Goal: Task Accomplishment & Management: Manage account settings

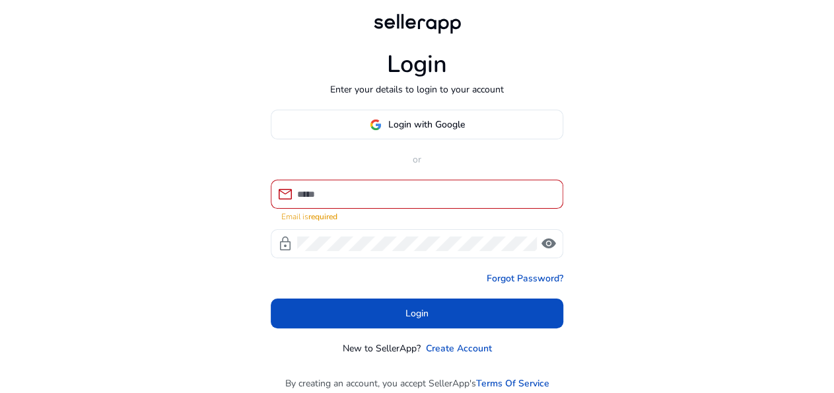
type input "**********"
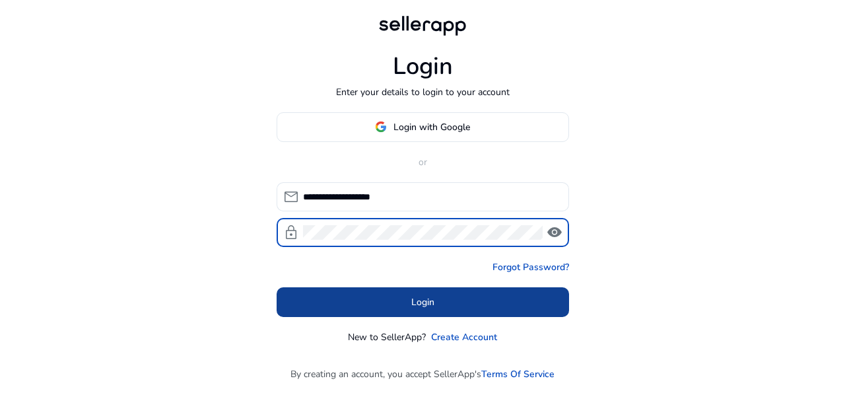
click at [490, 310] on span at bounding box center [423, 302] width 292 height 32
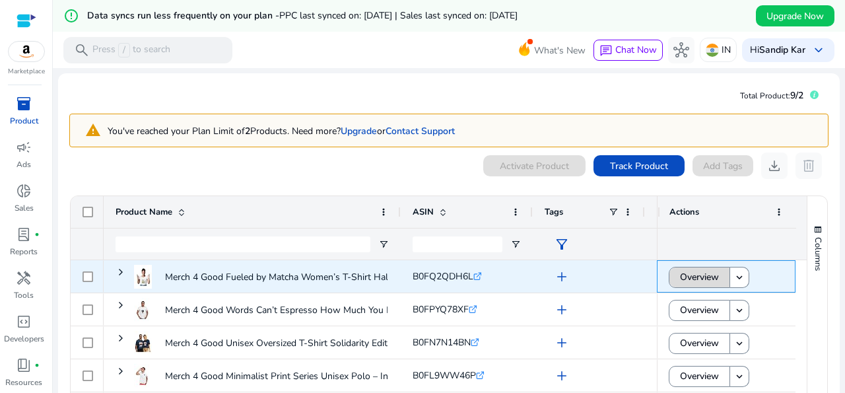
click at [687, 277] on span "Overview" at bounding box center [699, 276] width 39 height 27
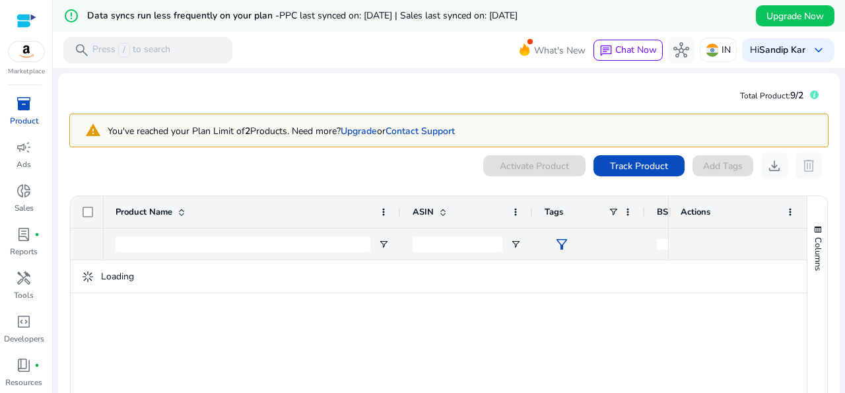
click at [28, 26] on div at bounding box center [27, 20] width 20 height 15
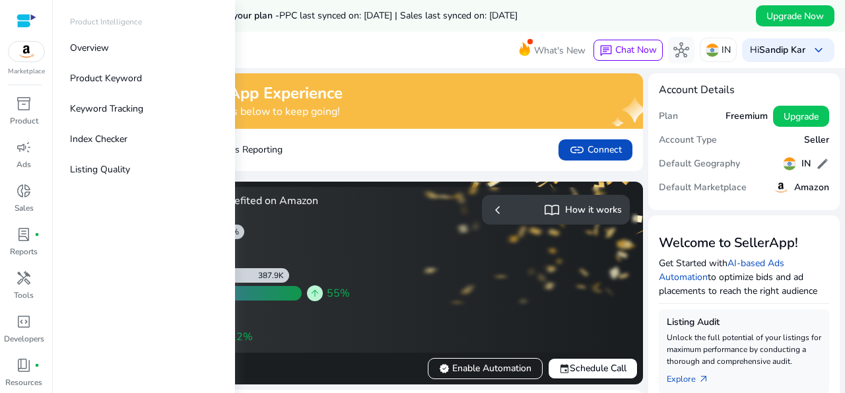
click at [26, 17] on div at bounding box center [27, 20] width 20 height 15
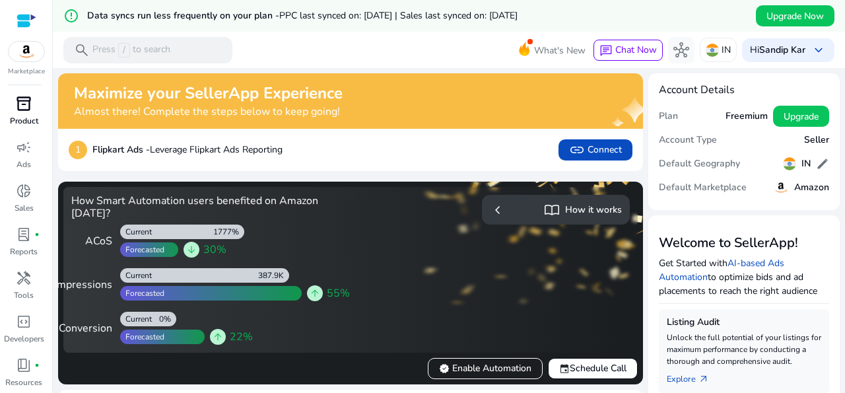
click at [22, 127] on link "inventory_2 Product" at bounding box center [24, 115] width 48 height 44
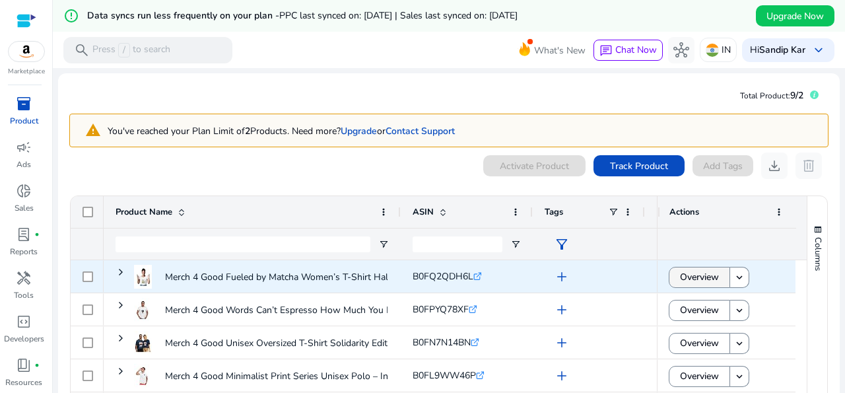
click at [680, 281] on span "Overview" at bounding box center [699, 276] width 39 height 27
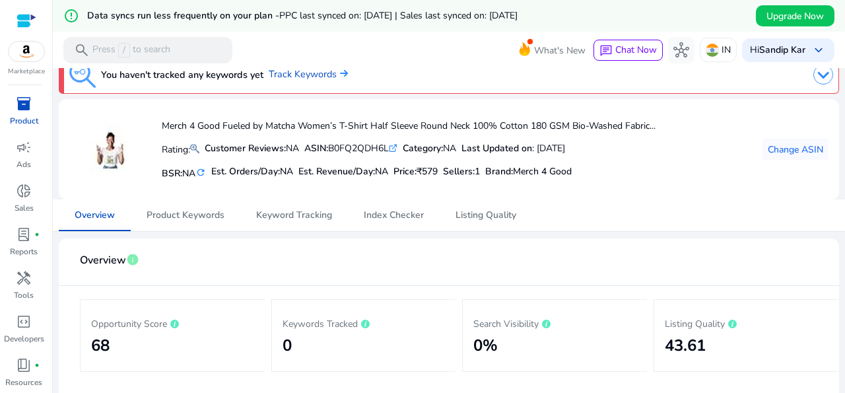
scroll to position [5, 0]
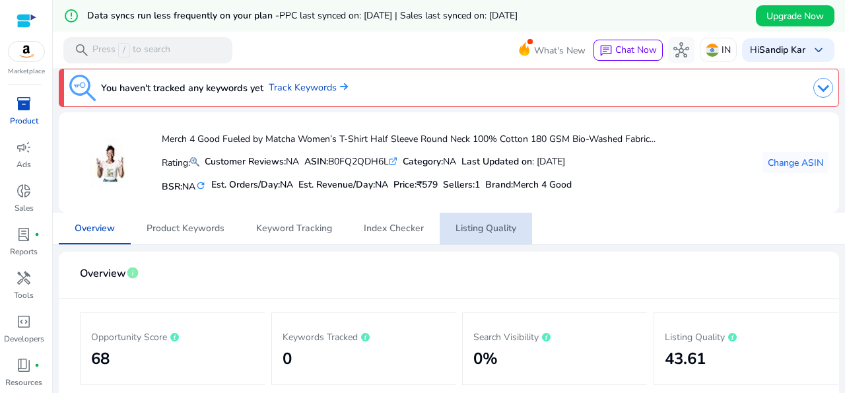
click at [465, 229] on span "Listing Quality" at bounding box center [485, 228] width 61 height 9
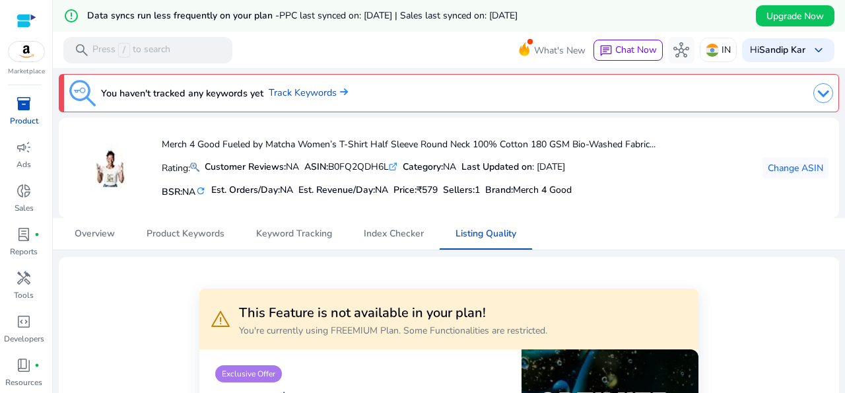
click at [23, 102] on span "inventory_2" at bounding box center [24, 104] width 16 height 16
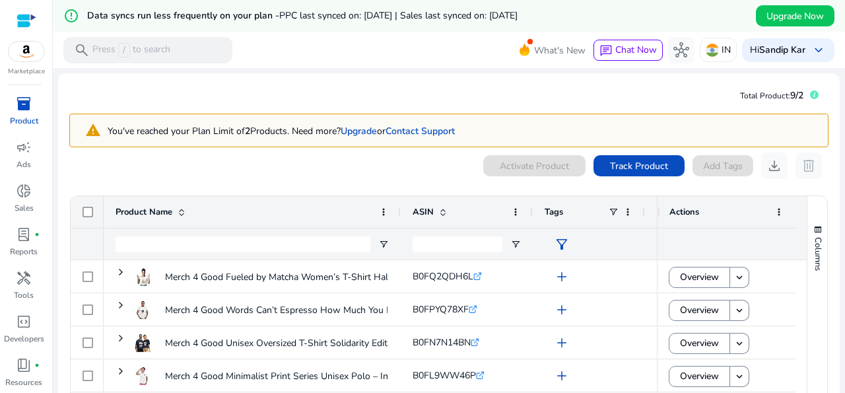
scroll to position [121, 0]
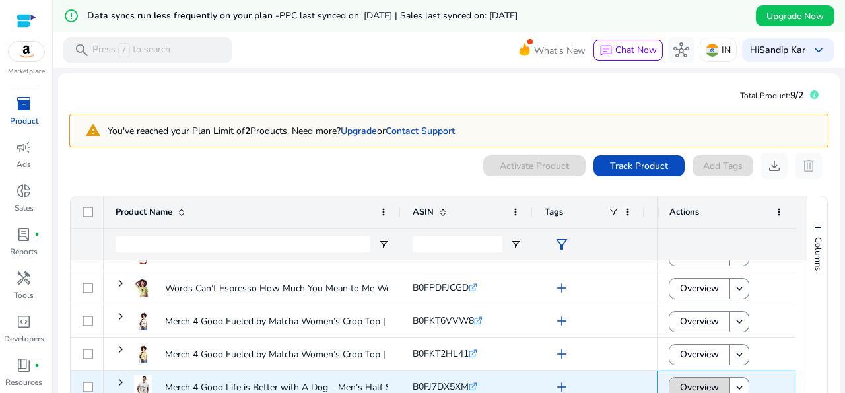
click at [701, 382] on span "Overview" at bounding box center [699, 387] width 39 height 27
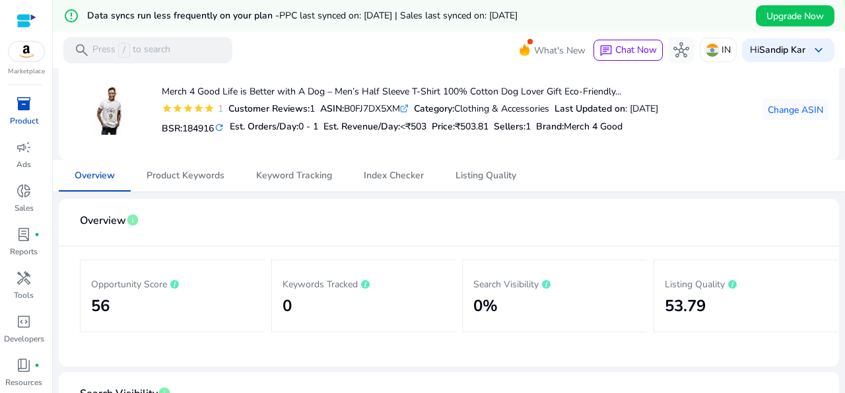
scroll to position [20, 0]
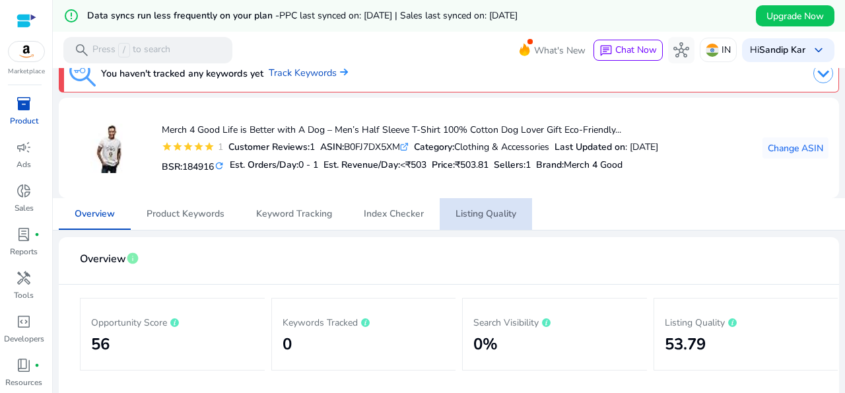
click at [489, 216] on span "Listing Quality" at bounding box center [485, 213] width 61 height 9
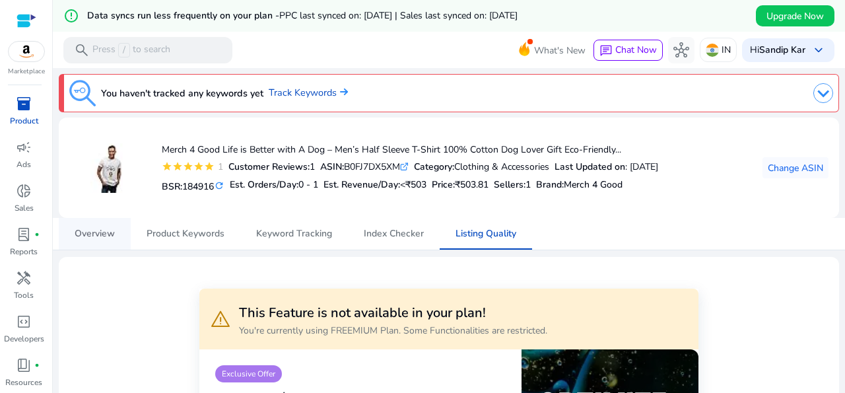
click at [87, 234] on span "Overview" at bounding box center [95, 233] width 40 height 9
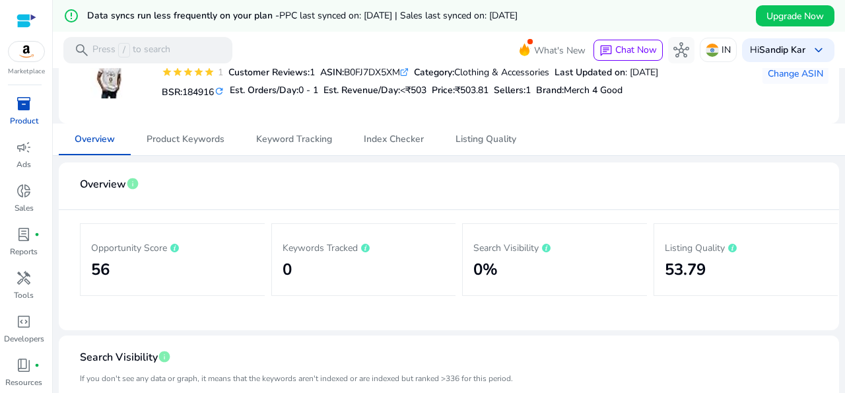
scroll to position [53, 0]
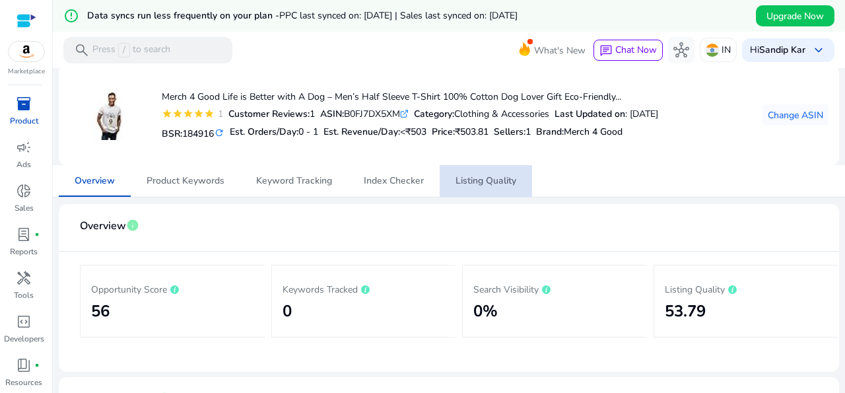
click at [501, 176] on span "Listing Quality" at bounding box center [485, 180] width 61 height 9
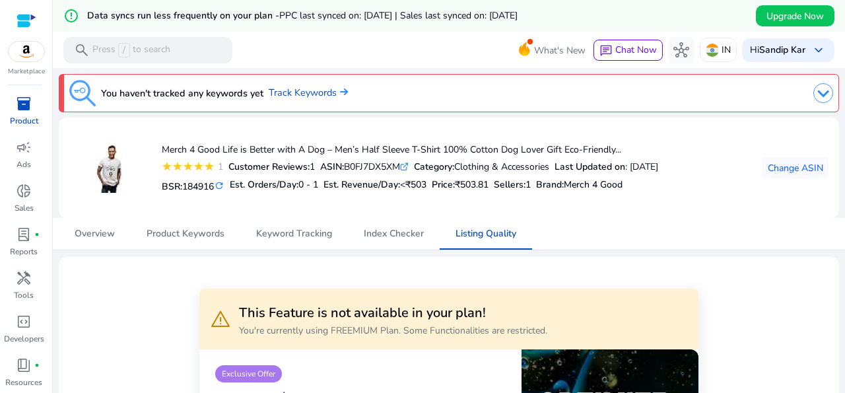
click at [20, 113] on div "inventory_2" at bounding box center [23, 103] width 37 height 21
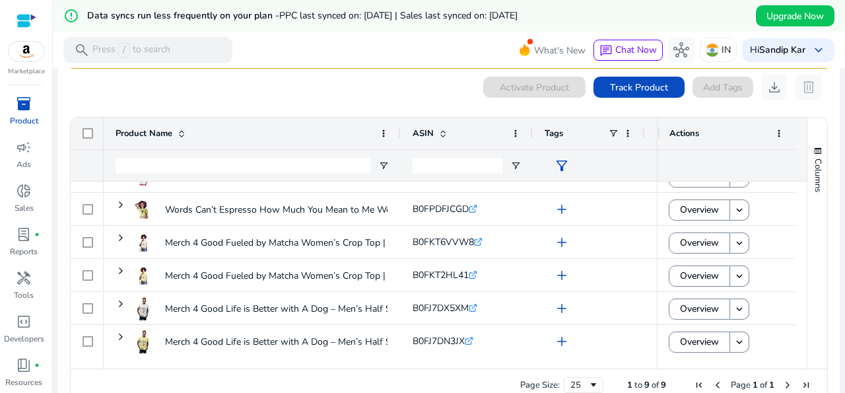
scroll to position [104, 0]
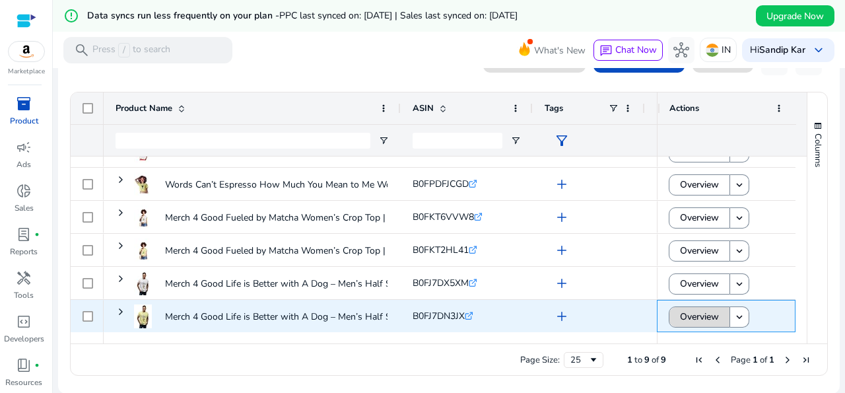
click at [680, 314] on span "Overview" at bounding box center [699, 316] width 39 height 27
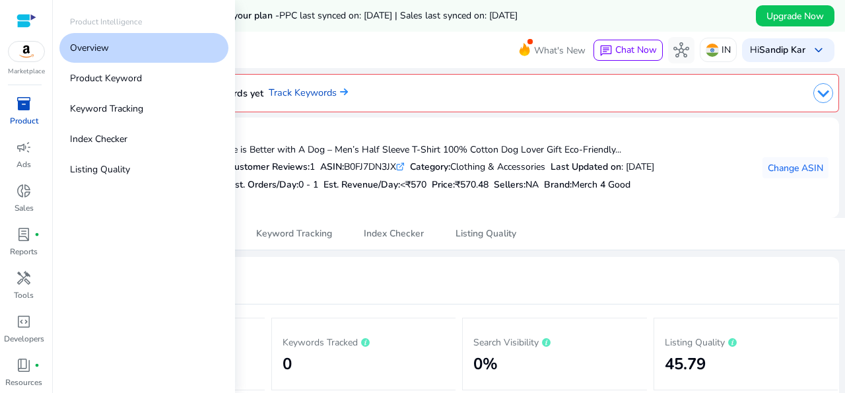
click at [19, 106] on span "inventory_2" at bounding box center [24, 104] width 16 height 16
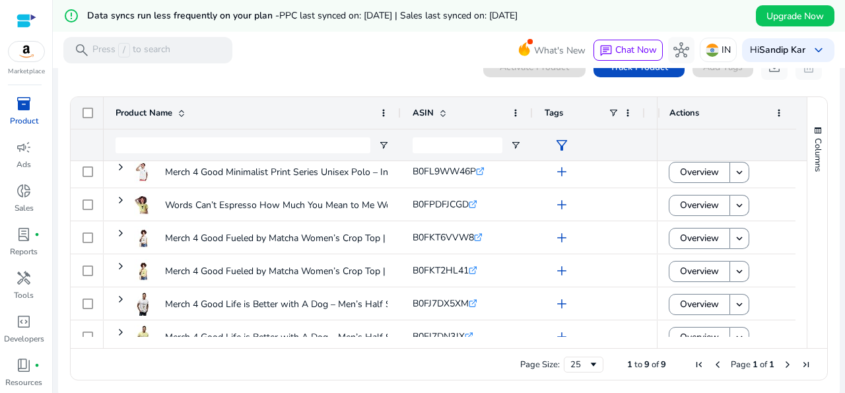
scroll to position [121, 0]
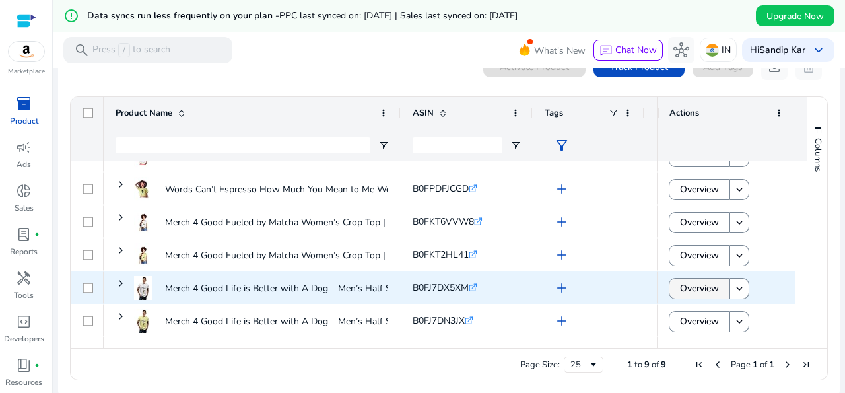
click at [688, 288] on span "Overview" at bounding box center [699, 288] width 39 height 27
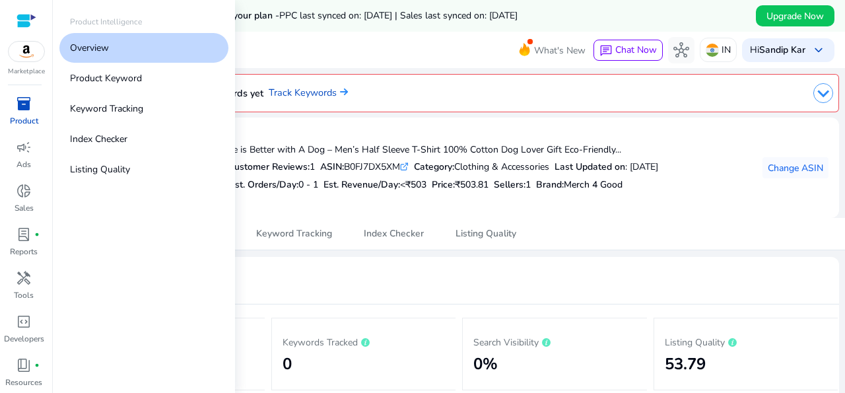
click at [5, 101] on div "inventory_2" at bounding box center [23, 103] width 37 height 21
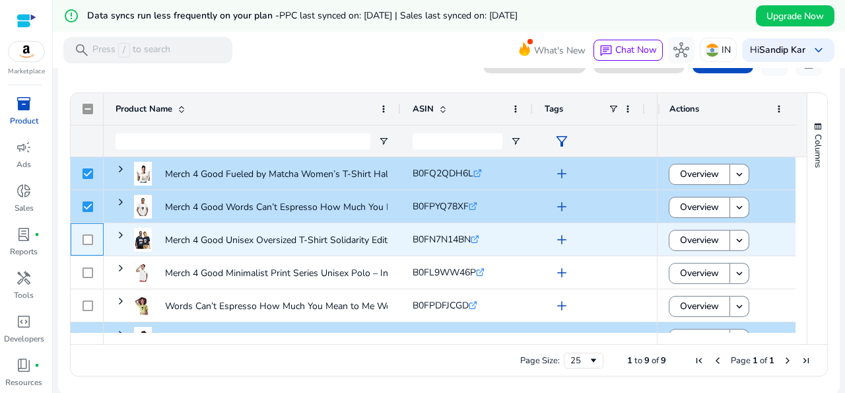
click at [86, 244] on div at bounding box center [88, 239] width 11 height 27
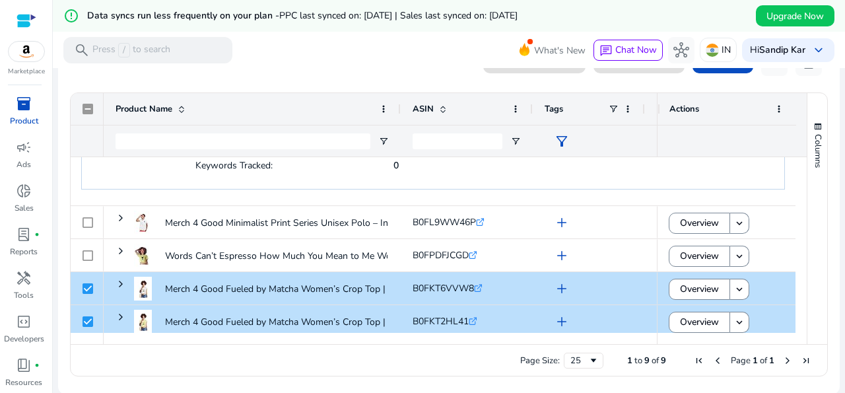
scroll to position [352, 0]
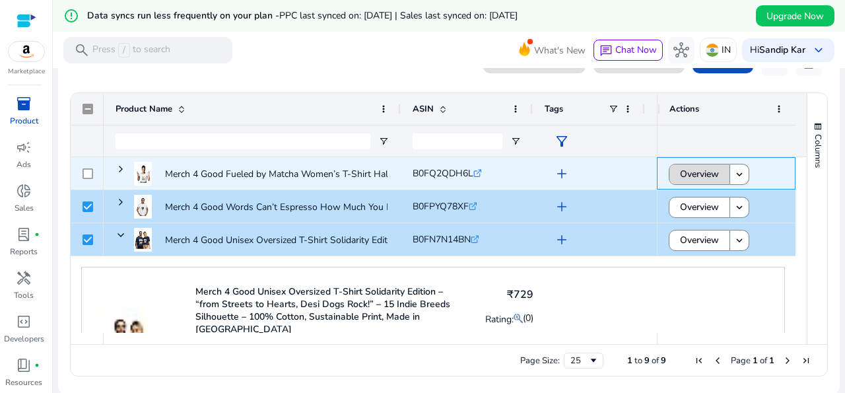
click at [692, 167] on span "Overview" at bounding box center [699, 173] width 39 height 27
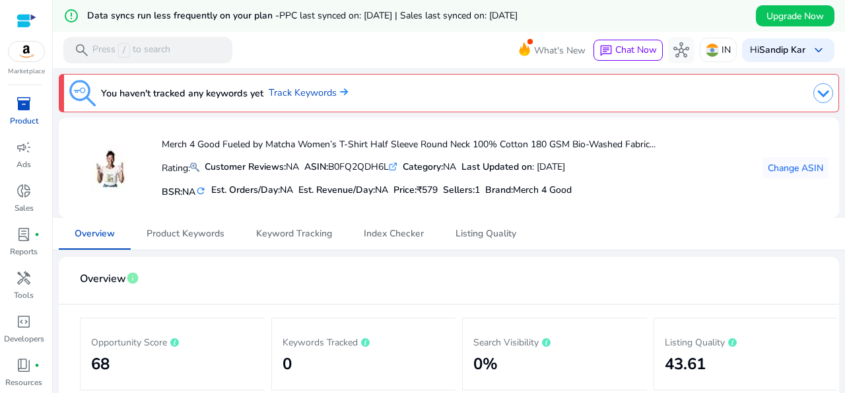
click at [24, 109] on span "inventory_2" at bounding box center [24, 104] width 16 height 16
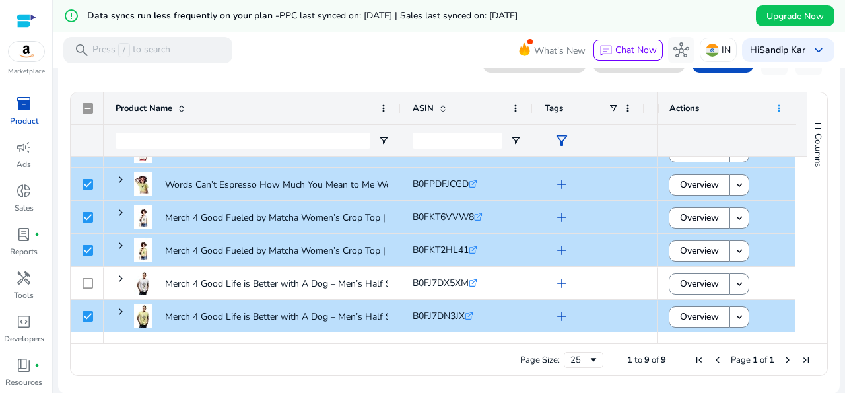
click at [774, 109] on span at bounding box center [779, 108] width 11 height 11
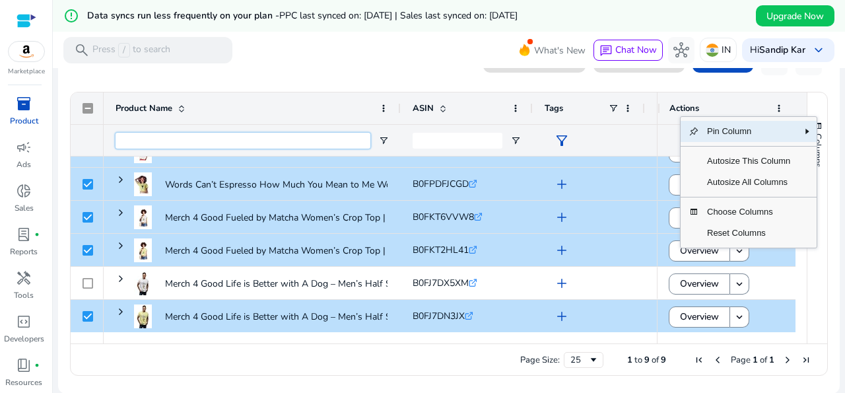
click at [314, 142] on input "Product Name Filter Input" at bounding box center [243, 141] width 255 height 16
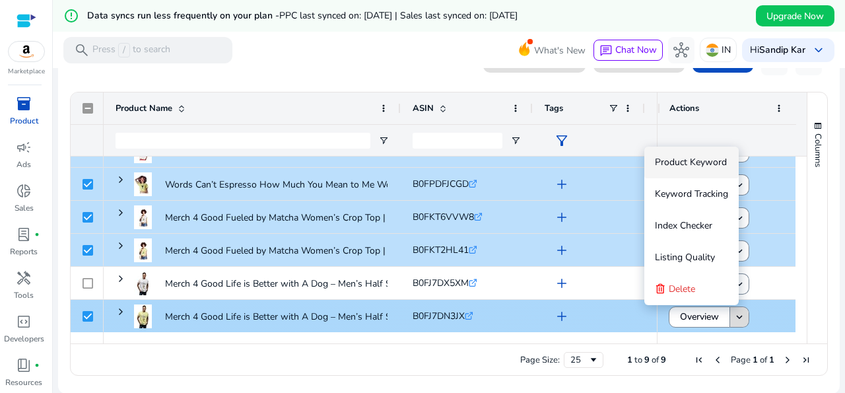
click at [733, 317] on mat-icon "keyboard_arrow_down" at bounding box center [739, 317] width 12 height 12
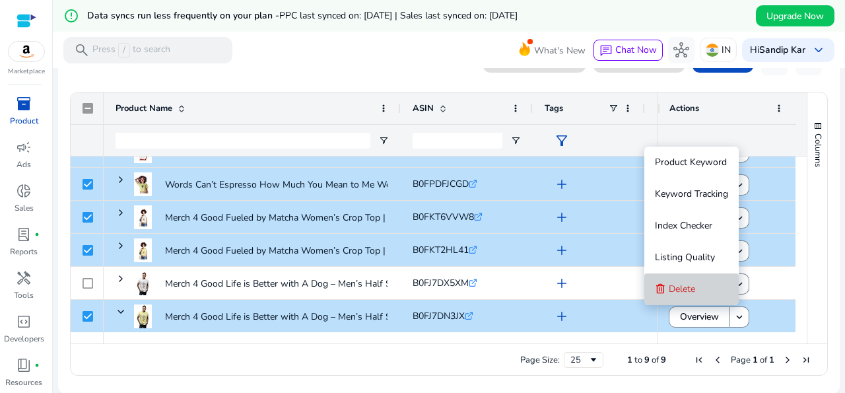
click at [678, 295] on span "Delete" at bounding box center [682, 288] width 26 height 13
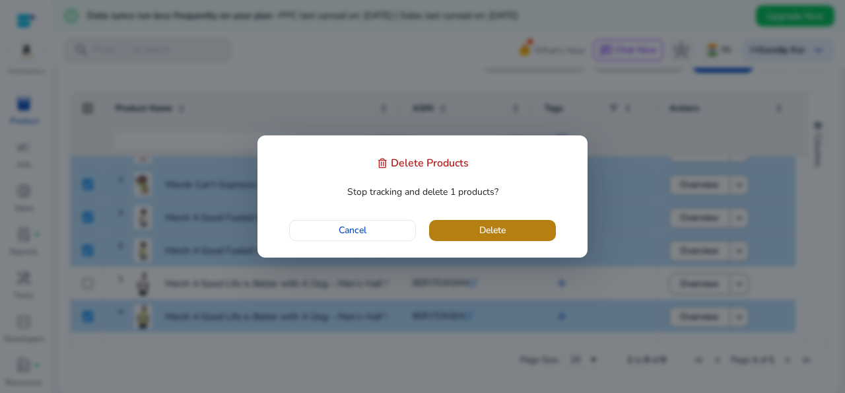
click at [529, 228] on span "button" at bounding box center [492, 231] width 127 height 32
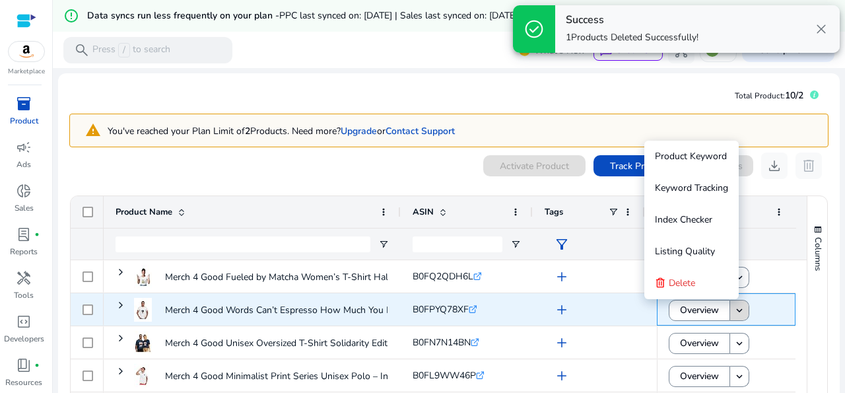
click at [733, 310] on mat-icon "keyboard_arrow_down" at bounding box center [739, 310] width 12 height 12
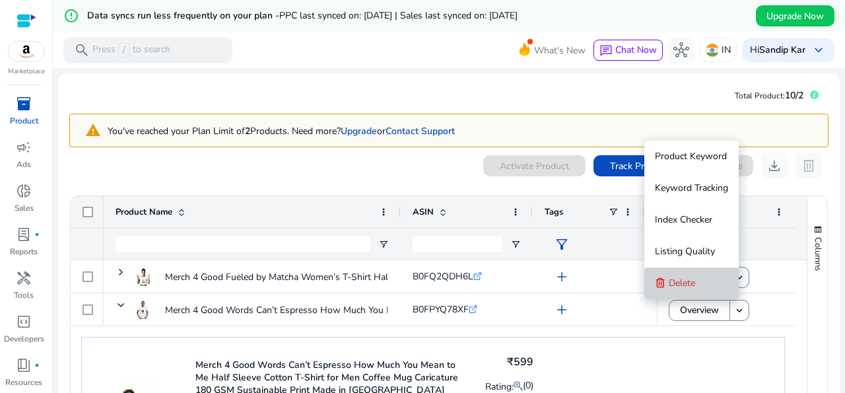
click at [682, 290] on span "Delete" at bounding box center [682, 283] width 26 height 26
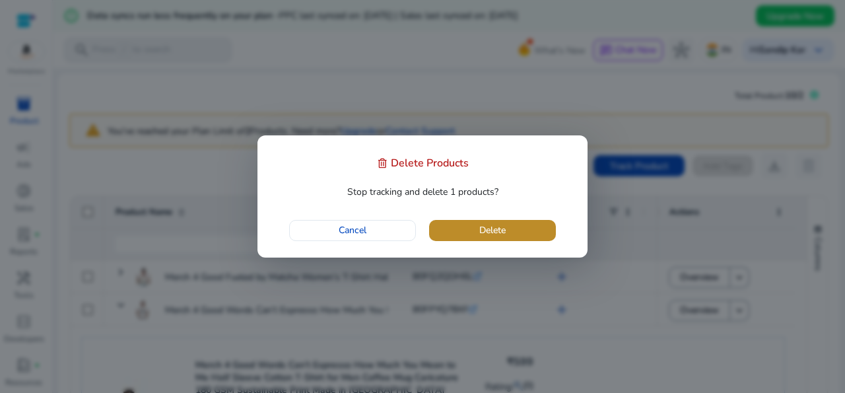
click at [486, 230] on span "Delete" at bounding box center [492, 230] width 26 height 14
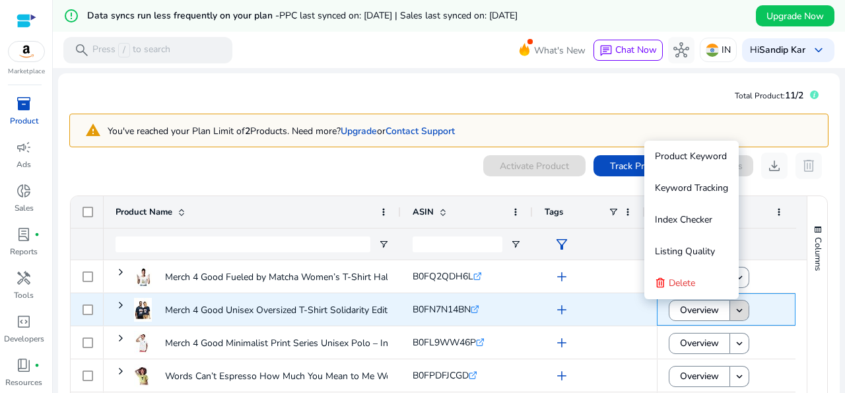
click at [737, 310] on span at bounding box center [739, 310] width 18 height 32
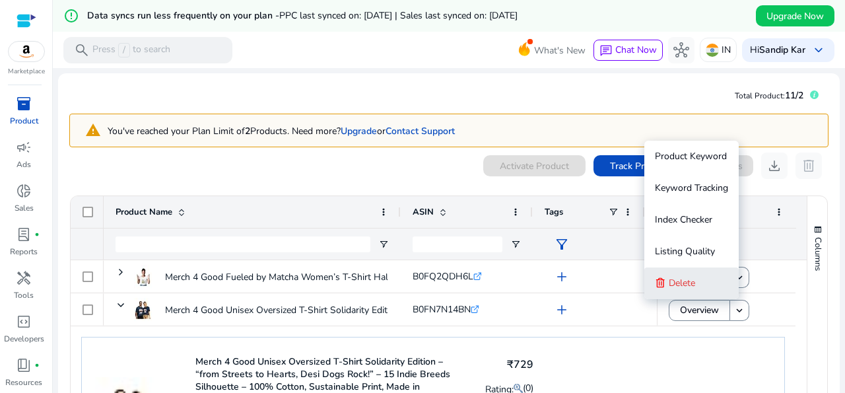
click at [686, 292] on span "Delete" at bounding box center [682, 283] width 26 height 26
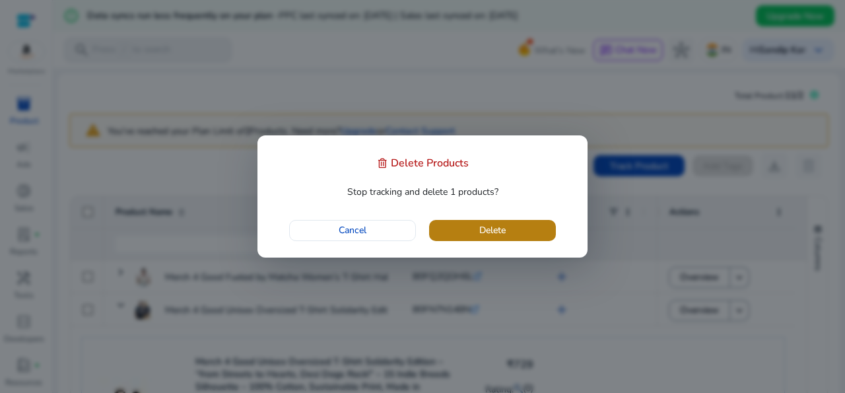
click at [522, 230] on span "button" at bounding box center [492, 231] width 127 height 32
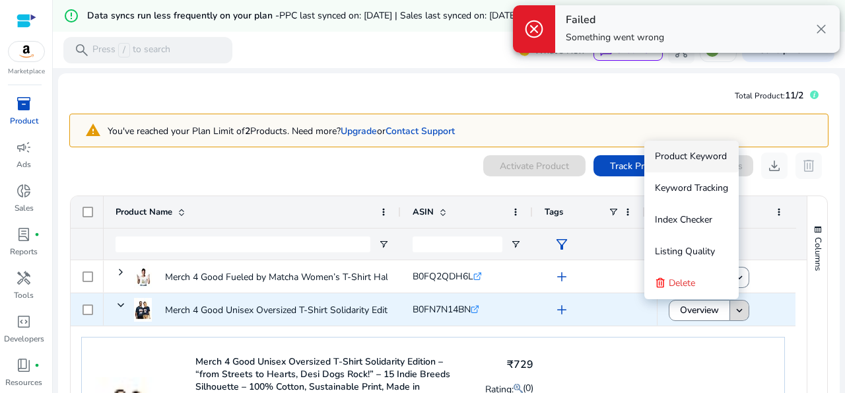
click at [733, 312] on mat-icon "keyboard_arrow_down" at bounding box center [739, 310] width 12 height 12
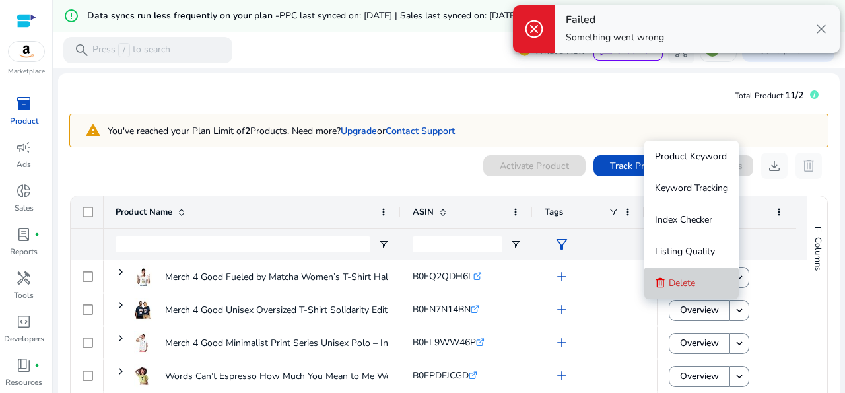
click at [675, 281] on span "Delete" at bounding box center [682, 283] width 26 height 13
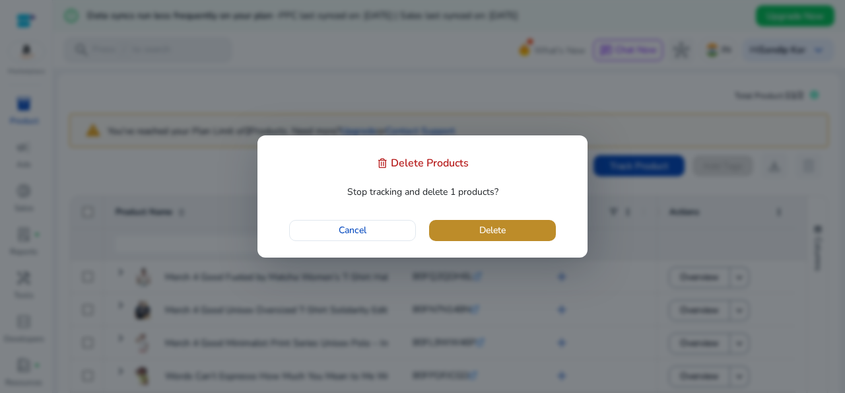
click at [502, 229] on span "Delete" at bounding box center [492, 230] width 26 height 14
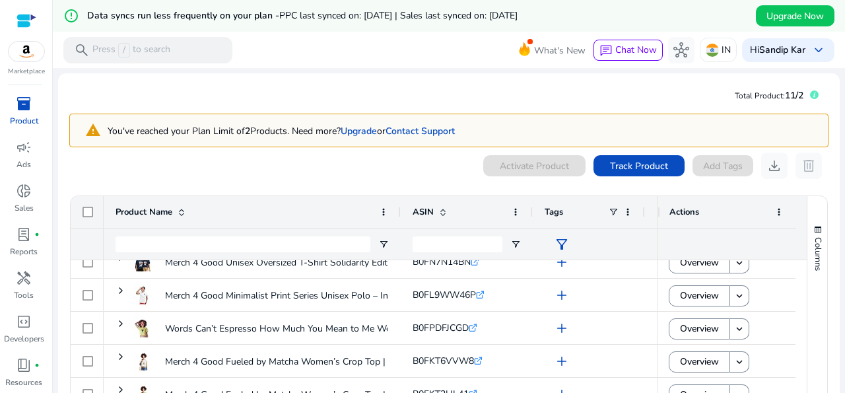
scroll to position [52, 0]
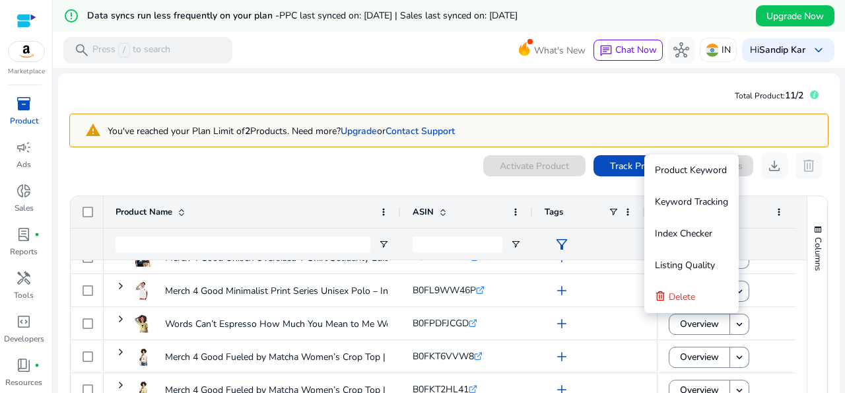
click at [388, 179] on div "0 products selected Activate Product Track Product Add Tags download delete Pre…" at bounding box center [448, 318] width 759 height 333
click at [373, 35] on mat-toolbar "search Press / to search What's New chat Chat Now hub IN Hi Sandip Kar keyboard…" at bounding box center [449, 50] width 792 height 36
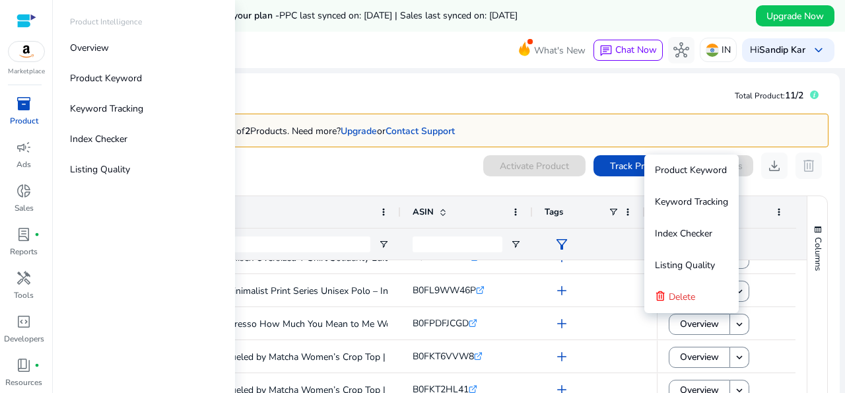
click at [18, 104] on span "inventory_2" at bounding box center [24, 104] width 16 height 16
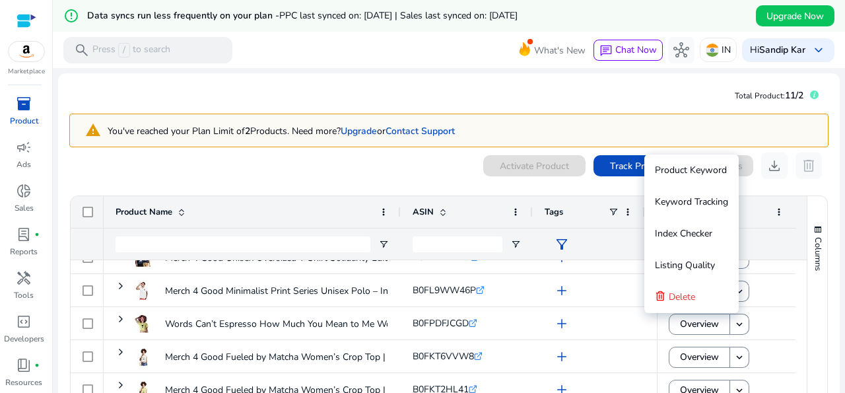
click at [278, 162] on div "0 products selected Activate Product Track Product Add Tags download delete" at bounding box center [448, 165] width 759 height 26
click at [650, 71] on div at bounding box center [449, 69] width 792 height 3
click at [655, 92] on mat-card "Total Product: 11/2 warning You've reached your Plan Limit of 2 Products. Need …" at bounding box center [448, 285] width 781 height 424
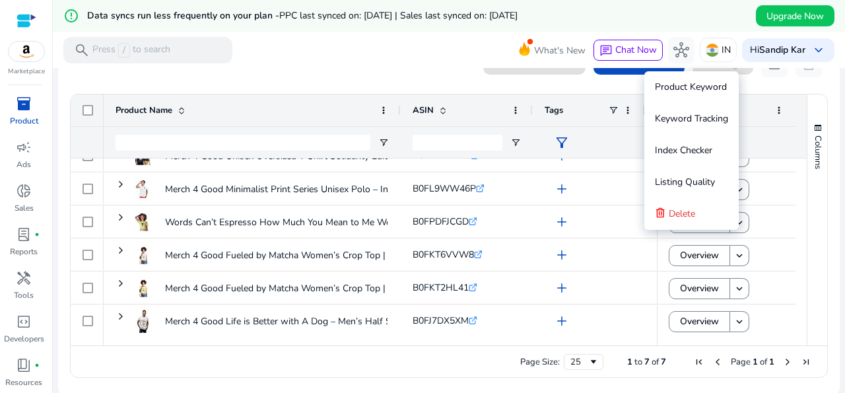
scroll to position [104, 0]
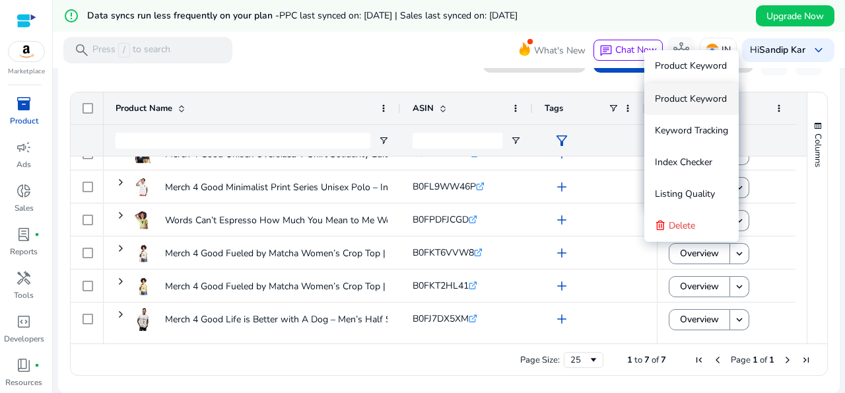
click at [426, 86] on ag-grid-angular "Press SPACE to select this row. Drag here to set row groups Drag here to set co…" at bounding box center [448, 233] width 779 height 297
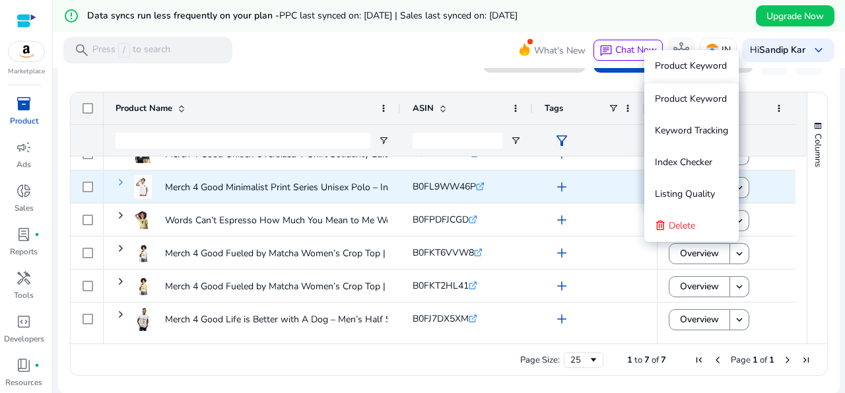
click at [122, 178] on span at bounding box center [121, 182] width 11 height 11
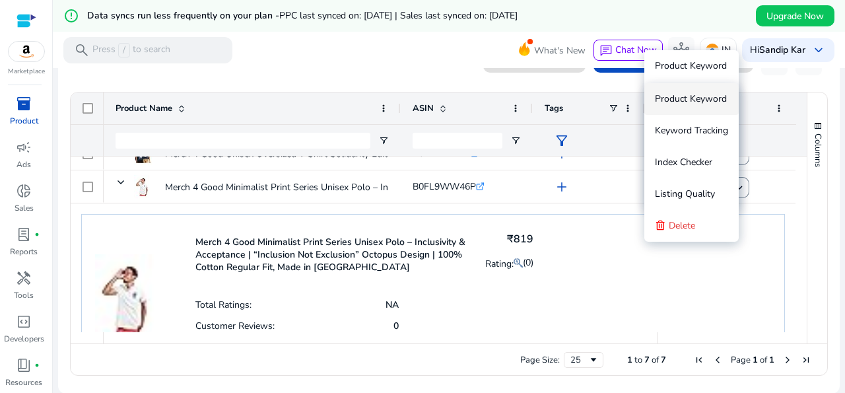
click at [735, 306] on div "Merch 4 Good Minimalist Print Series Unisex Polo – Inclusivity & Acceptance | “…" at bounding box center [433, 313] width 704 height 198
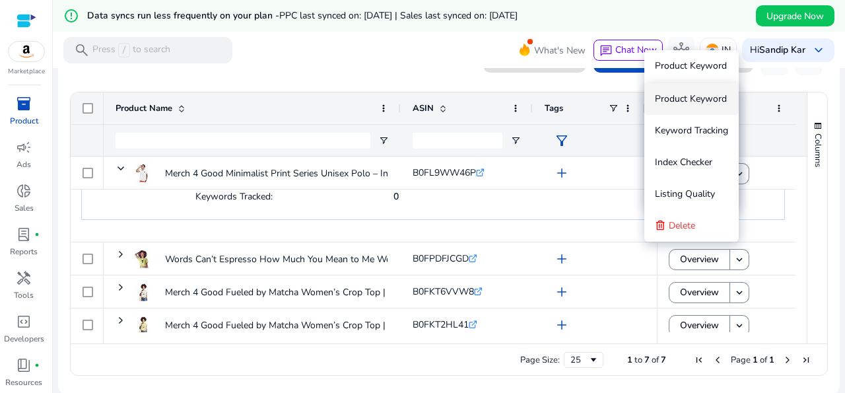
scroll to position [266, 0]
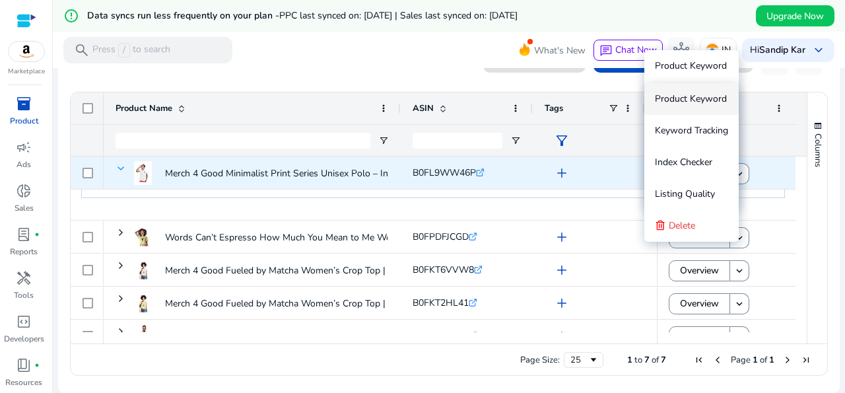
click at [119, 169] on span at bounding box center [121, 168] width 11 height 11
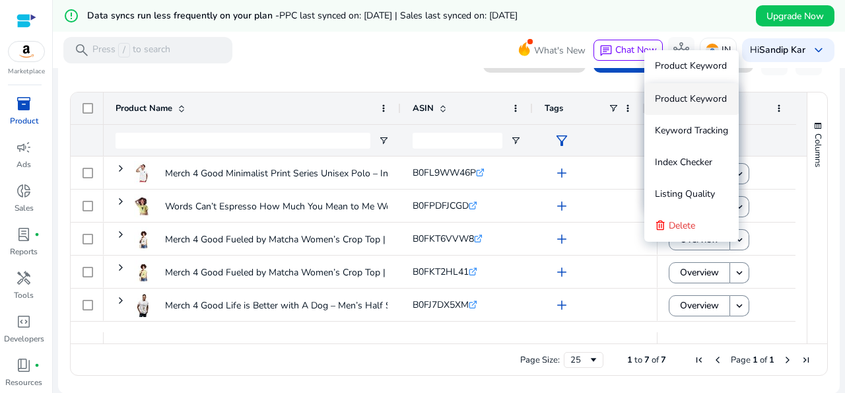
scroll to position [55, 0]
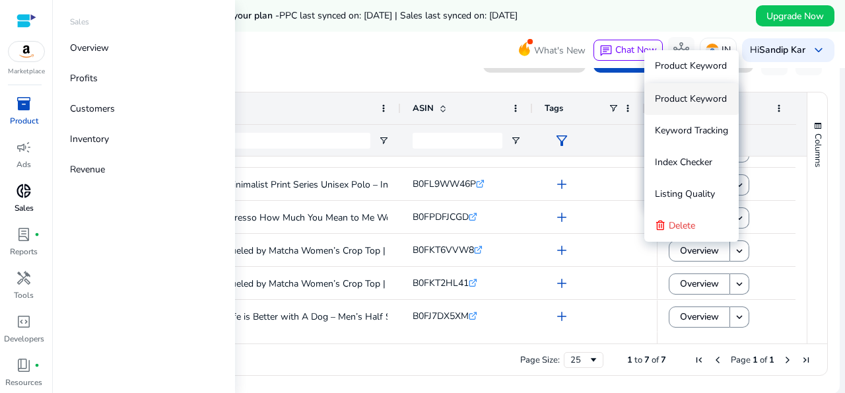
click at [19, 189] on span "donut_small" at bounding box center [24, 191] width 16 height 16
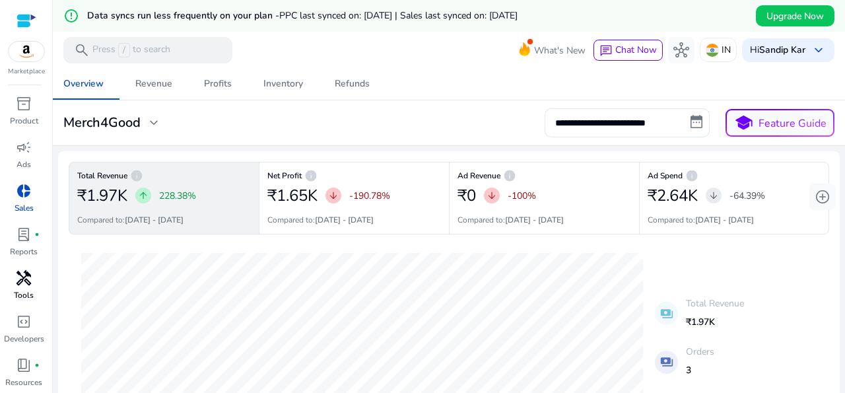
click at [30, 282] on div "handyman" at bounding box center [23, 277] width 37 height 21
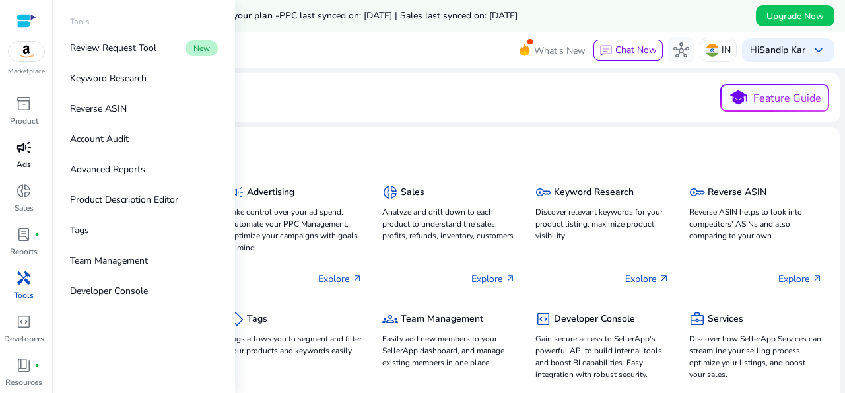
click at [23, 147] on span "campaign" at bounding box center [24, 147] width 16 height 16
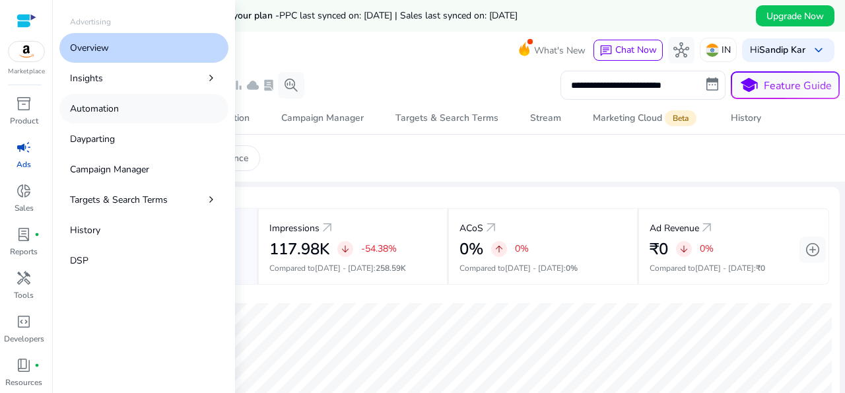
click at [84, 114] on p "Automation" at bounding box center [94, 109] width 49 height 14
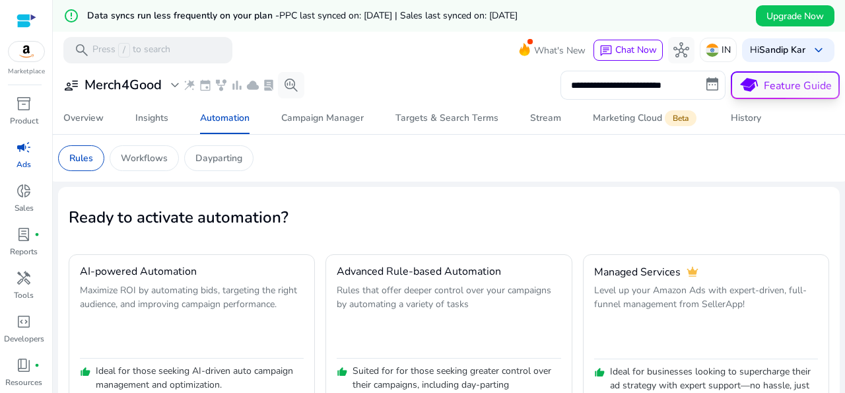
click at [764, 84] on p "Feature Guide" at bounding box center [798, 86] width 68 height 16
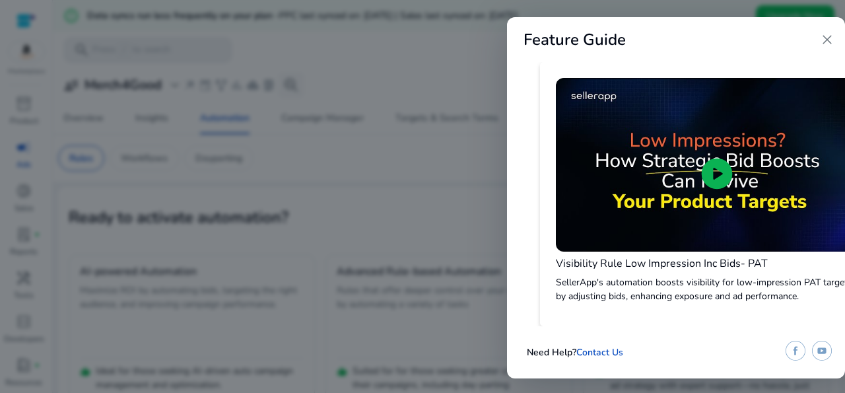
click at [831, 42] on span "close" at bounding box center [827, 40] width 16 height 16
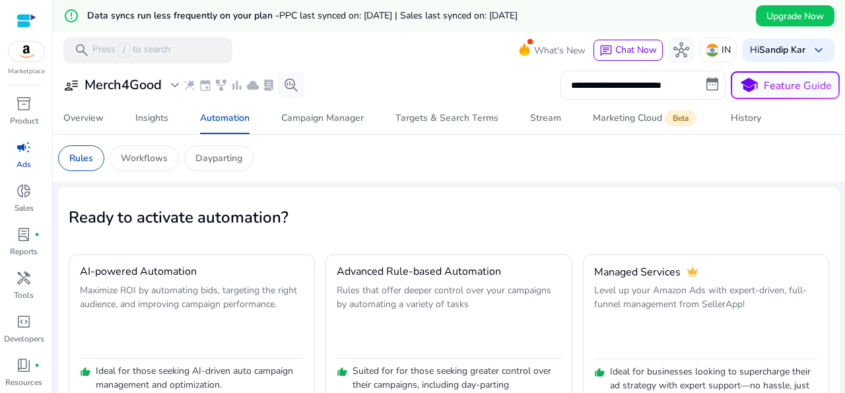
click at [21, 23] on div at bounding box center [27, 20] width 20 height 15
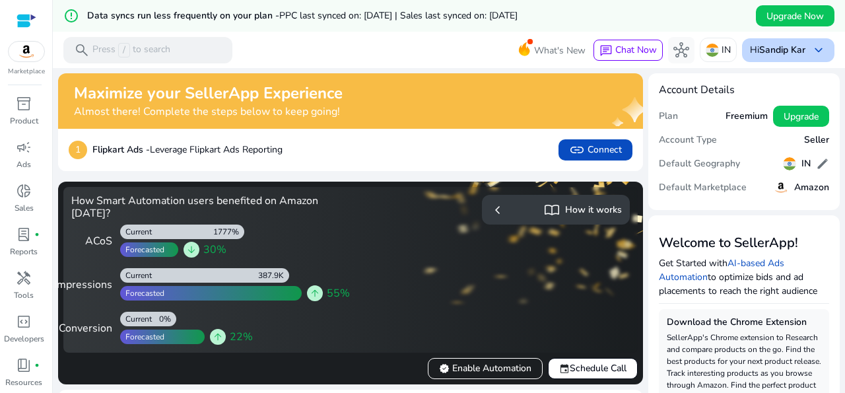
click at [811, 47] on span "keyboard_arrow_down" at bounding box center [819, 50] width 16 height 16
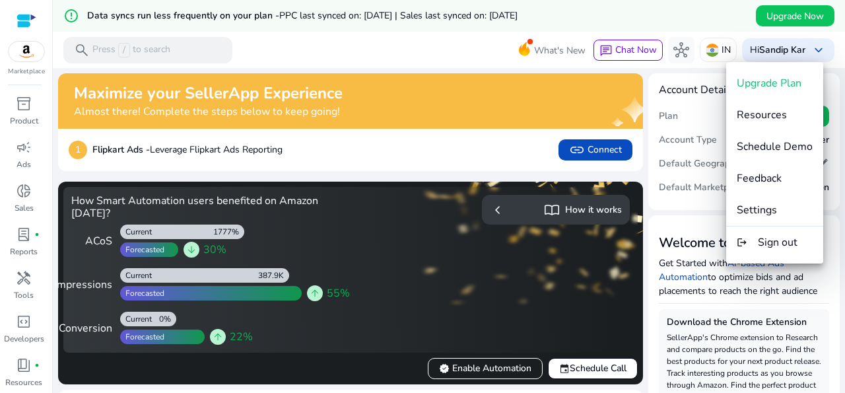
click at [817, 26] on div at bounding box center [422, 196] width 845 height 393
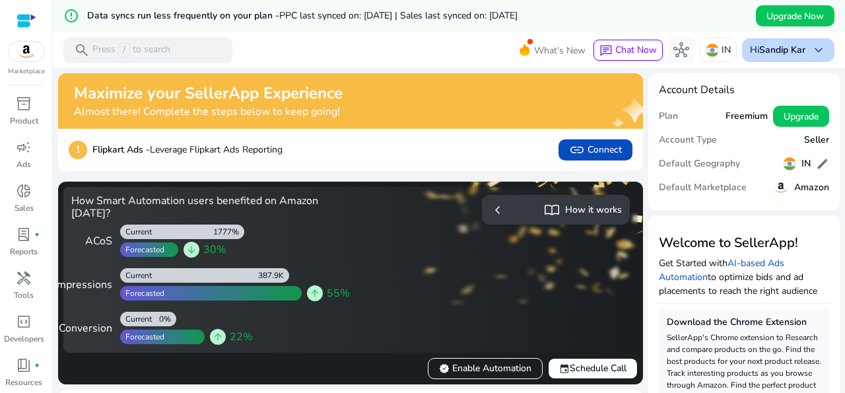
click at [811, 51] on span "keyboard_arrow_down" at bounding box center [819, 50] width 16 height 16
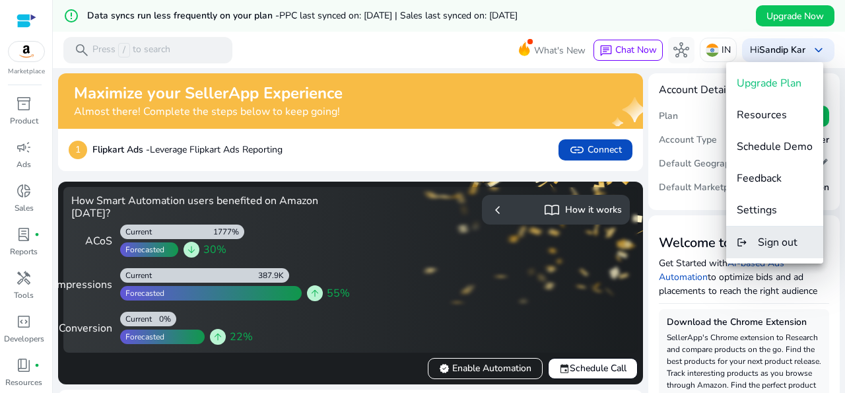
click at [765, 236] on span "Sign out" at bounding box center [778, 242] width 40 height 15
